Goal: Transaction & Acquisition: Purchase product/service

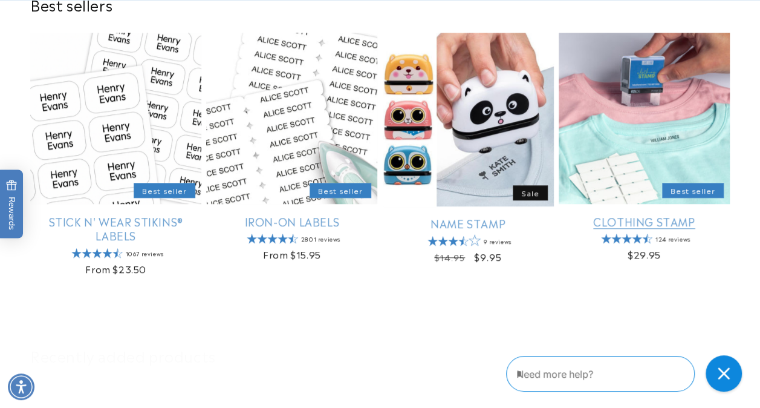
scroll to position [423, 0]
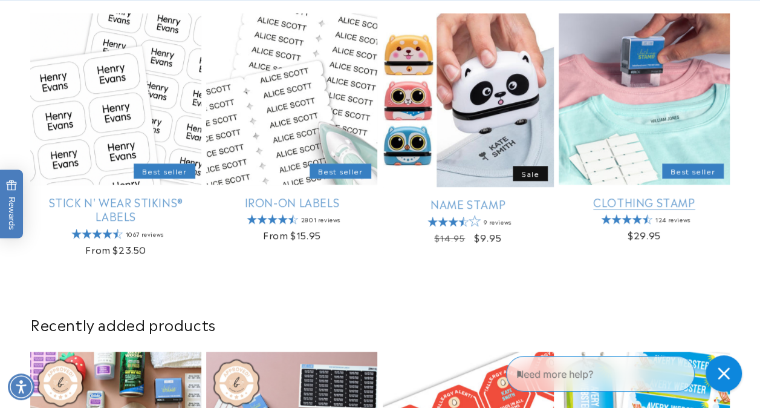
click at [649, 200] on link "Clothing Stamp" at bounding box center [644, 202] width 171 height 14
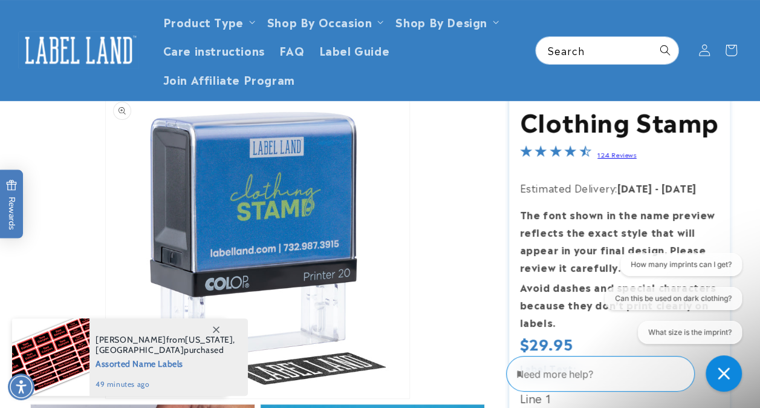
scroll to position [60, 0]
